Goal: Task Accomplishment & Management: Use online tool/utility

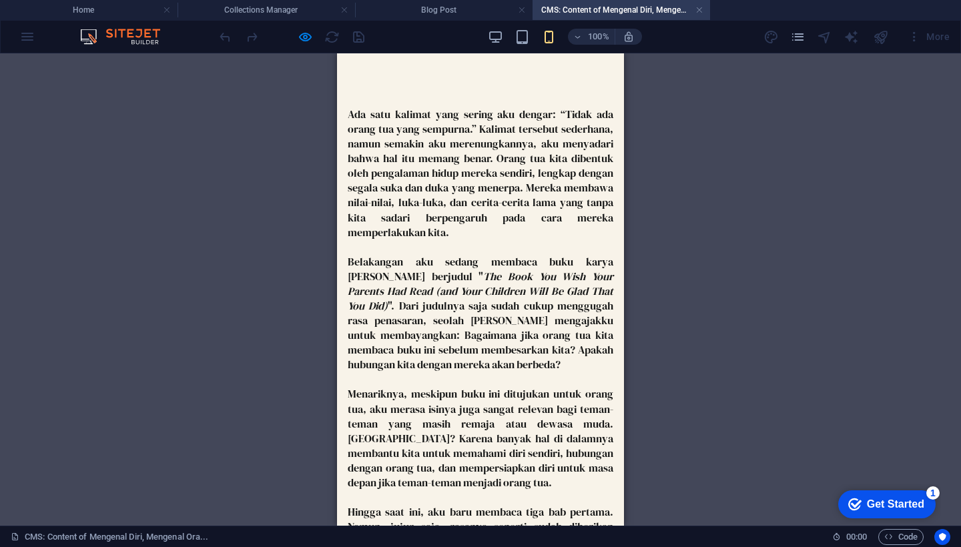
scroll to position [18, 0]
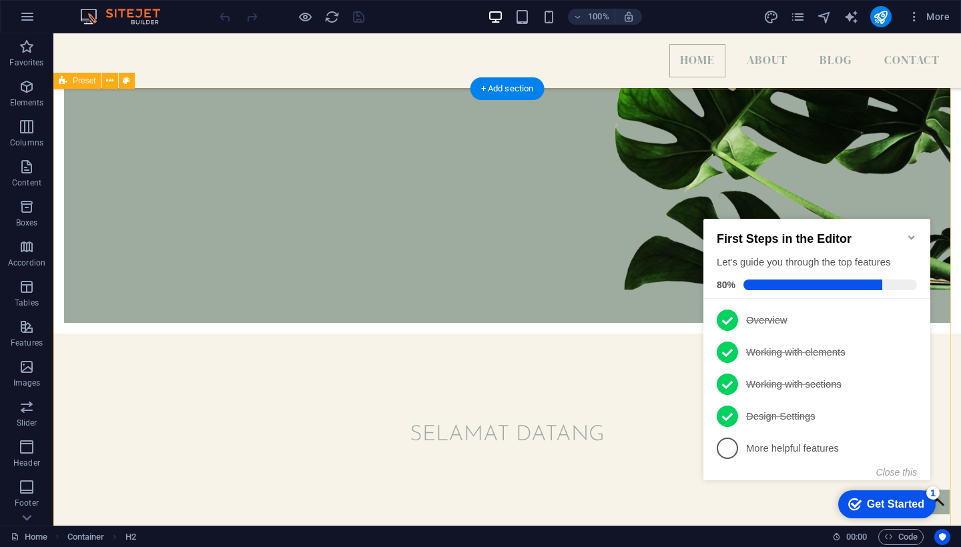
scroll to position [661, 0]
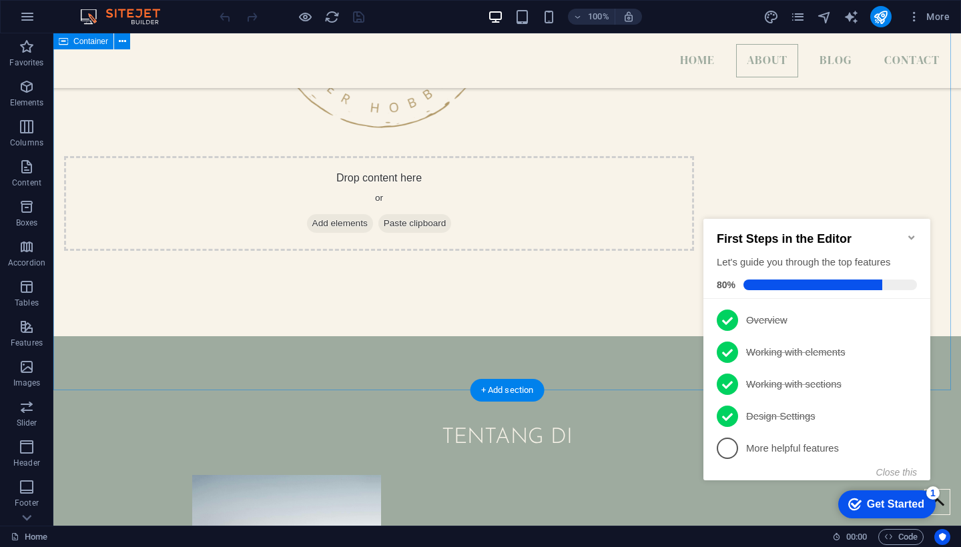
scroll to position [1429, 0]
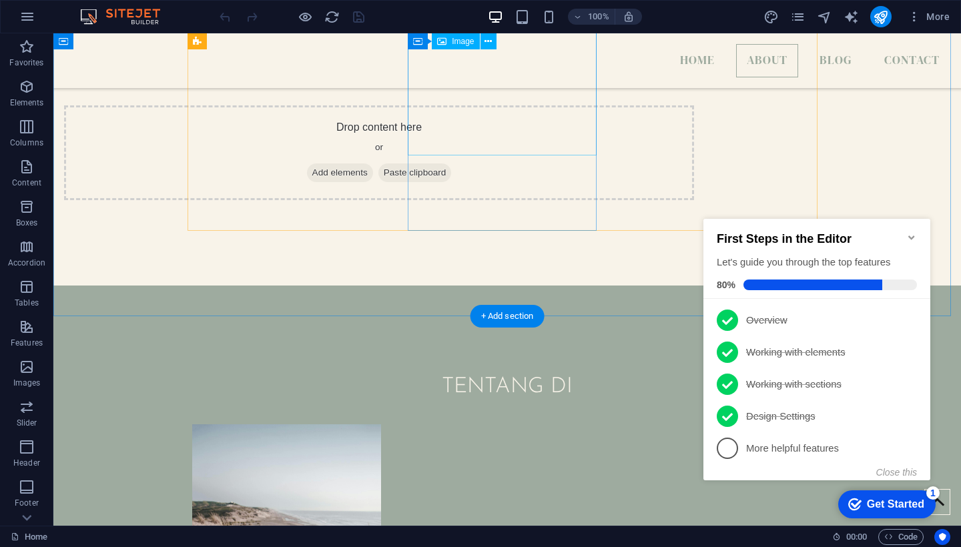
click at [548, 141] on figure at bounding box center [560, 313] width 907 height 492
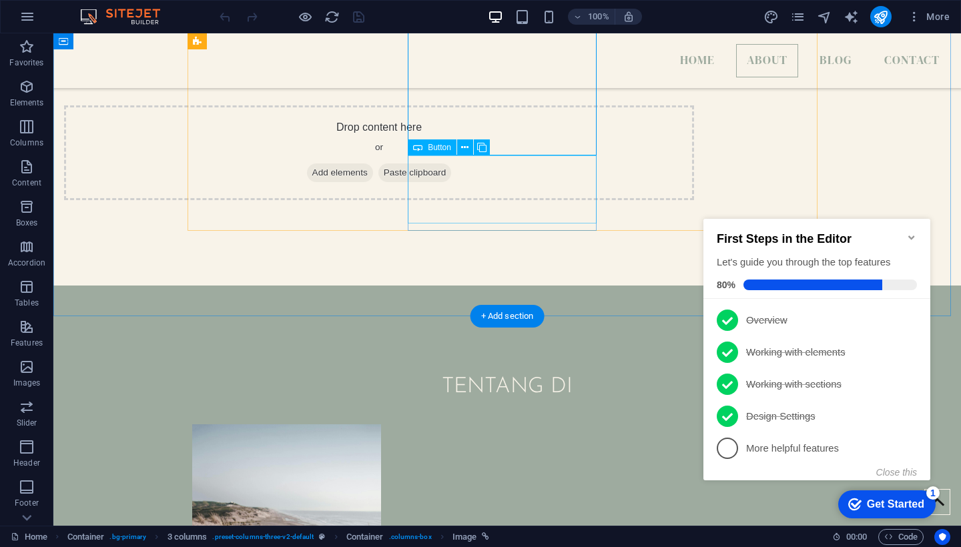
select select "%"
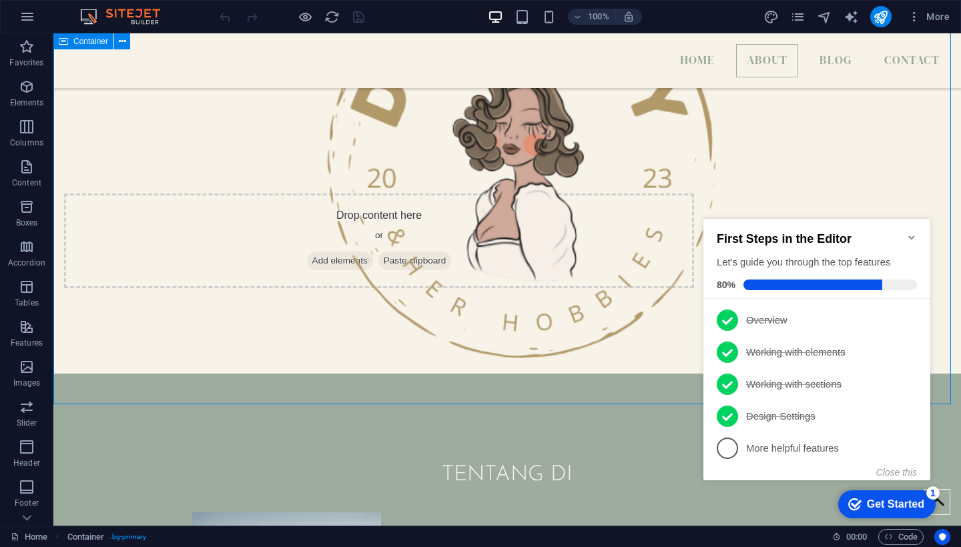
scroll to position [1280, 0]
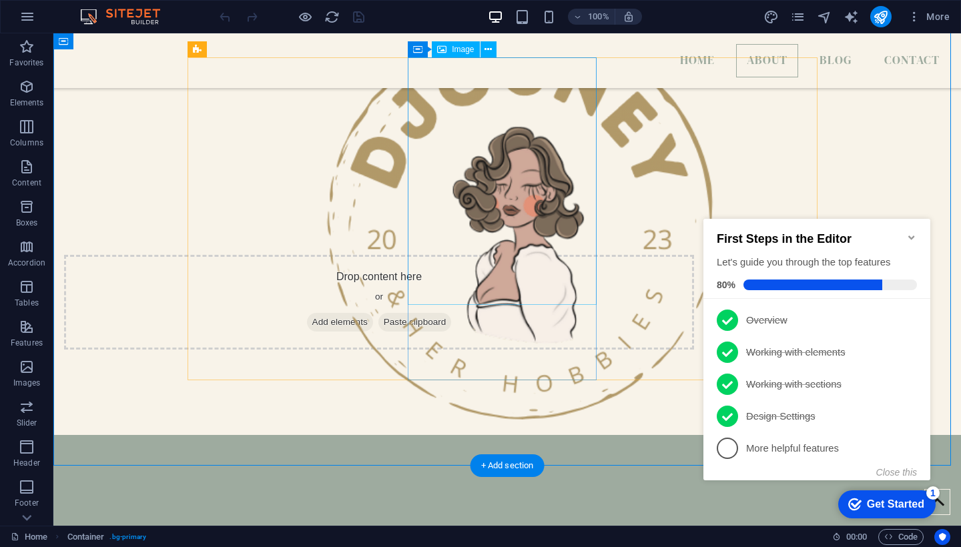
click at [519, 228] on figure at bounding box center [560, 313] width 907 height 492
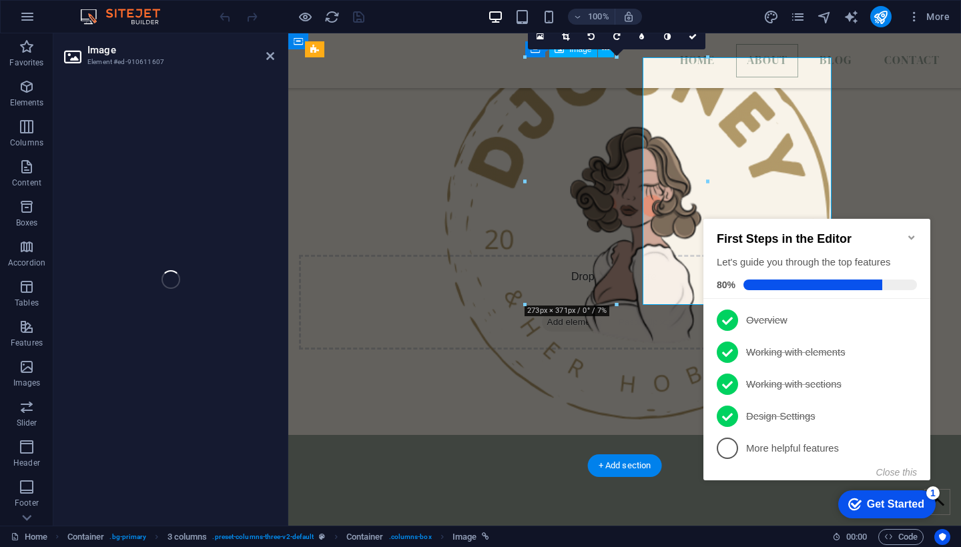
select select "px"
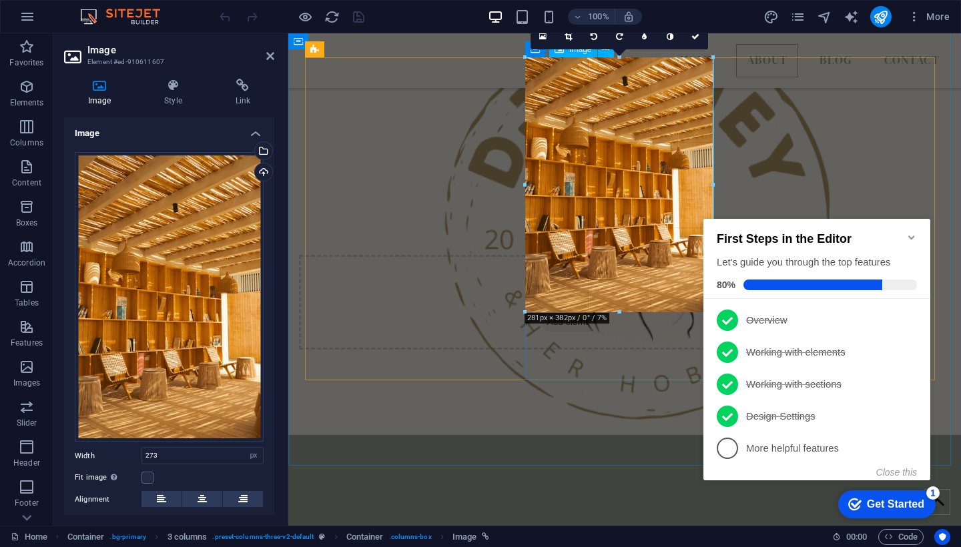
drag, startPoint x: 615, startPoint y: 304, endPoint x: 616, endPoint y: 312, distance: 7.4
type input "281"
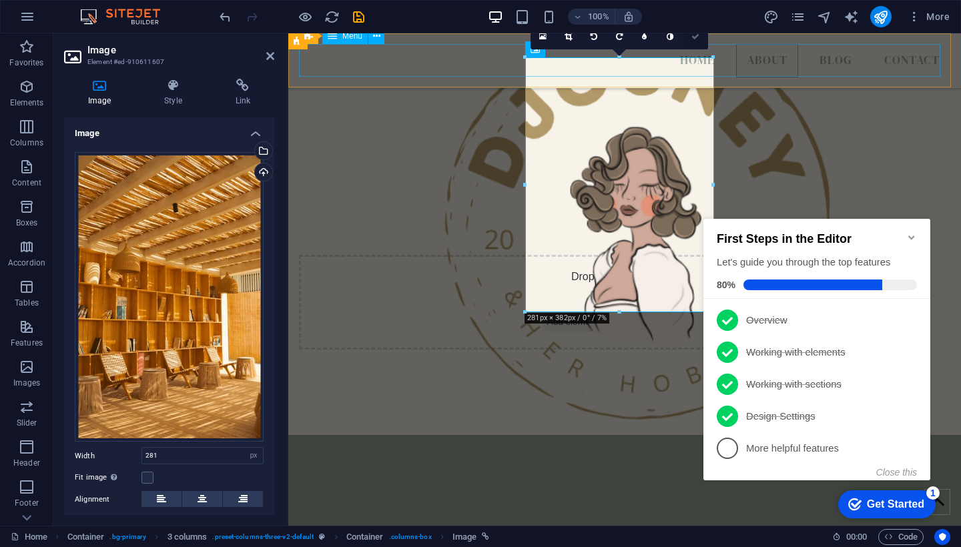
click at [699, 35] on icon at bounding box center [695, 37] width 8 height 8
